Goal: Find specific page/section

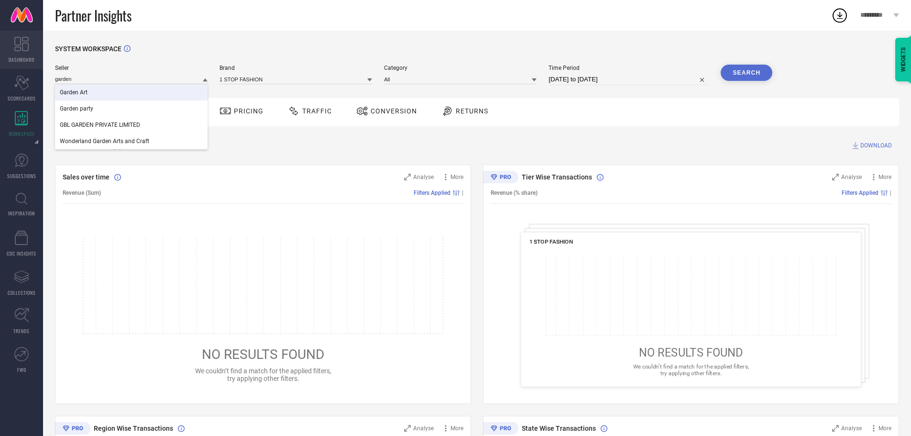
click at [22, 56] on span "DASHBOARD" at bounding box center [22, 59] width 26 height 7
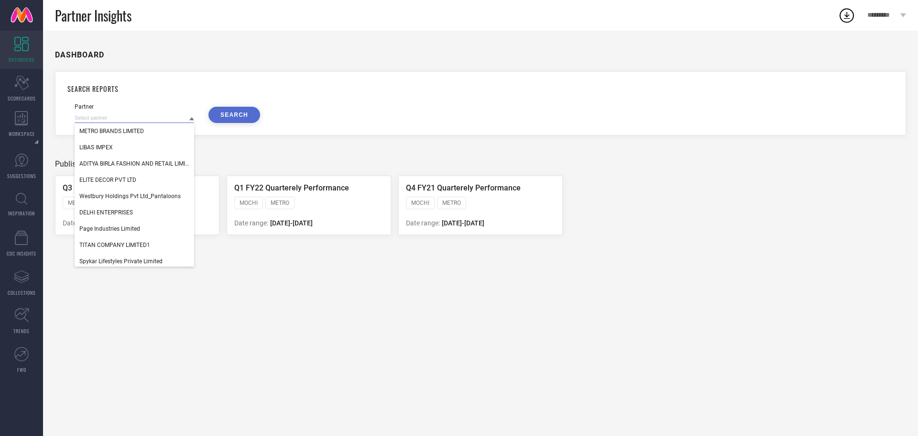
click at [136, 115] on input at bounding box center [135, 118] width 120 height 10
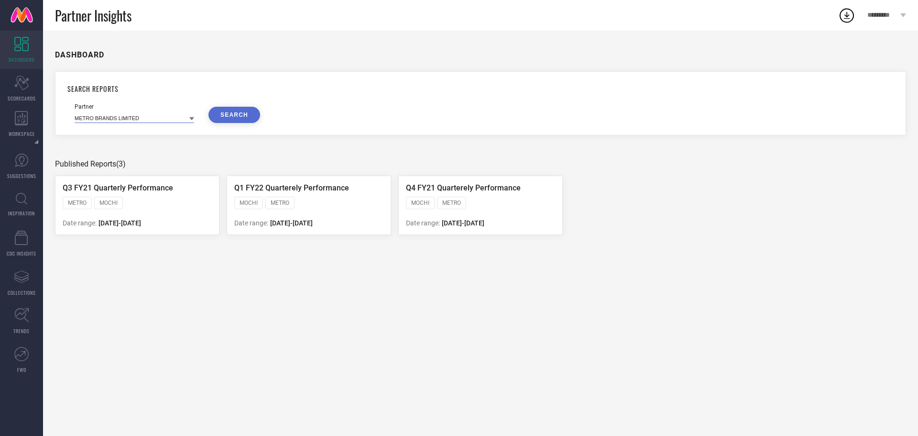
click at [136, 115] on input at bounding box center [135, 118] width 120 height 10
type input "garde"
click at [24, 87] on icon "Scorecard" at bounding box center [21, 83] width 15 height 14
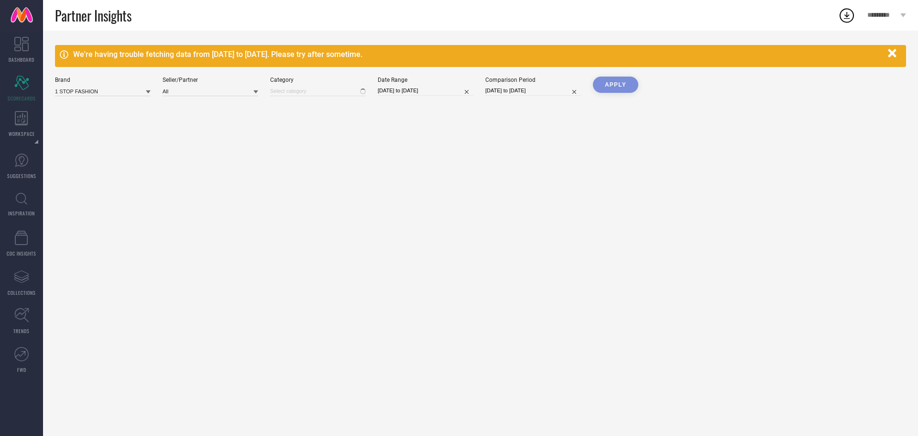
type input "All"
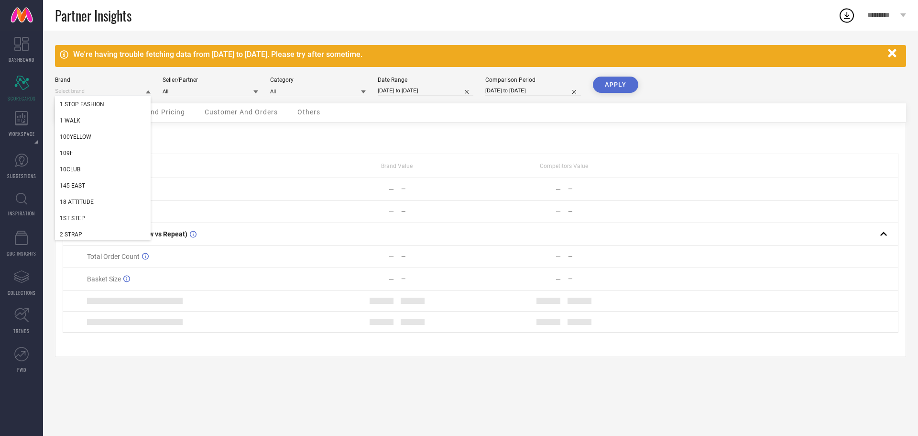
click at [118, 92] on input at bounding box center [103, 91] width 96 height 10
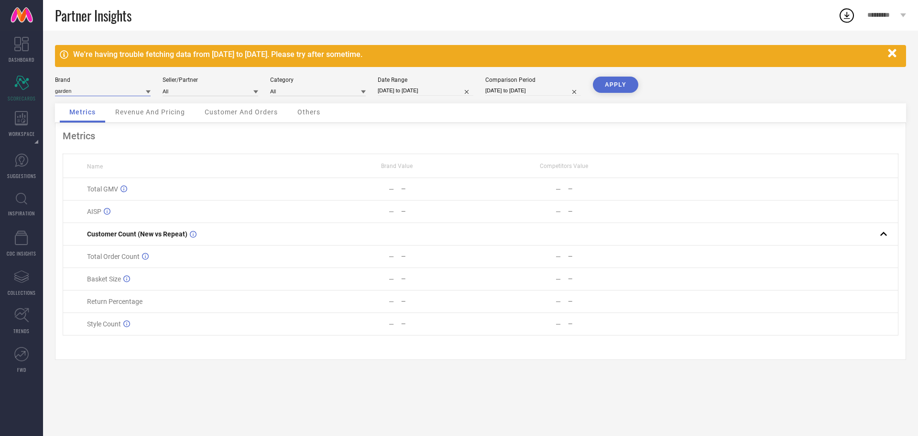
type input "garden"
click at [146, 91] on icon at bounding box center [148, 91] width 5 height 3
